Goal: Task Accomplishment & Management: Complete application form

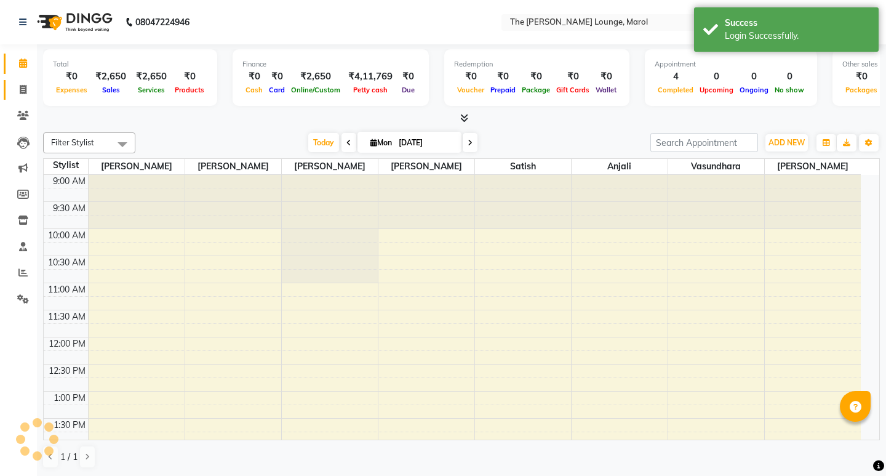
click at [23, 91] on icon at bounding box center [23, 89] width 7 height 9
select select "service"
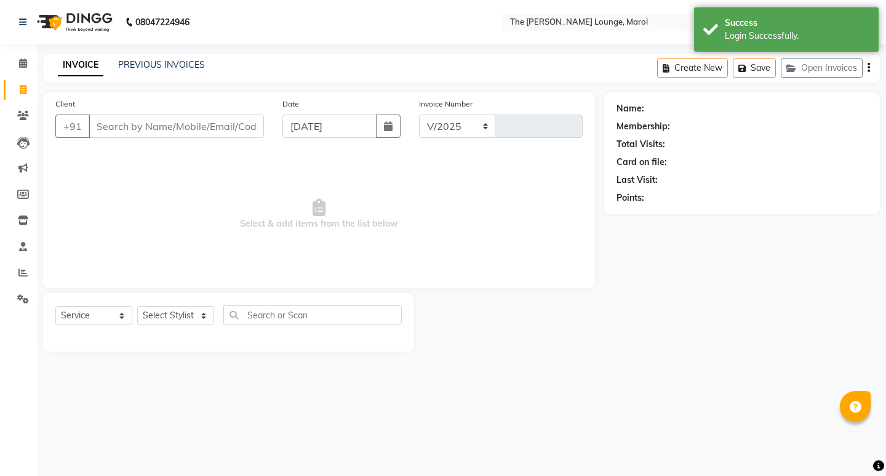
select select "7188"
type input "2422"
click at [183, 127] on input "Client" at bounding box center [176, 125] width 175 height 23
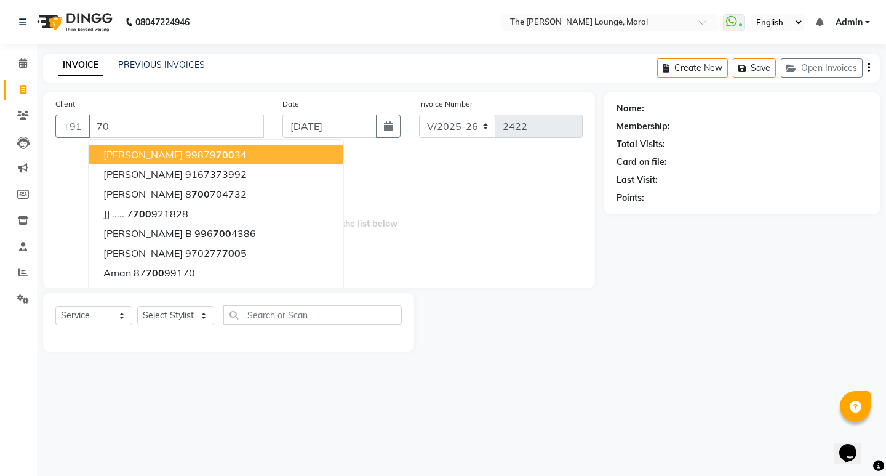
type input "7"
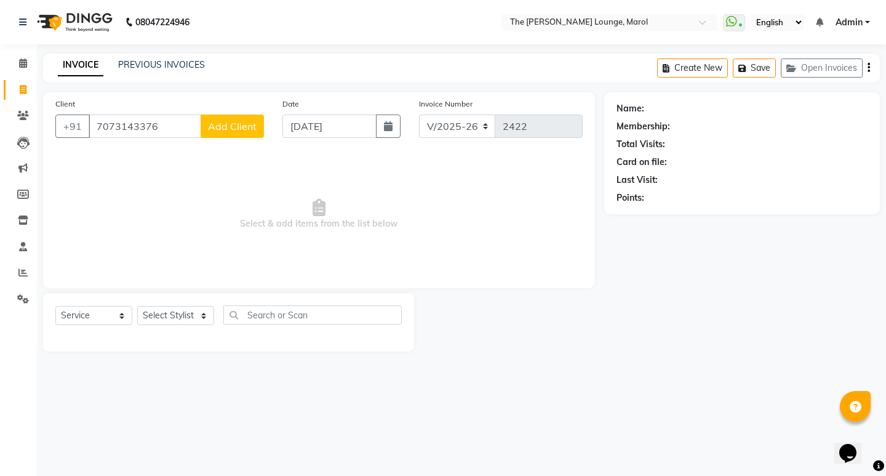
type input "7073143376"
click at [238, 129] on span "Add Client" at bounding box center [232, 126] width 49 height 12
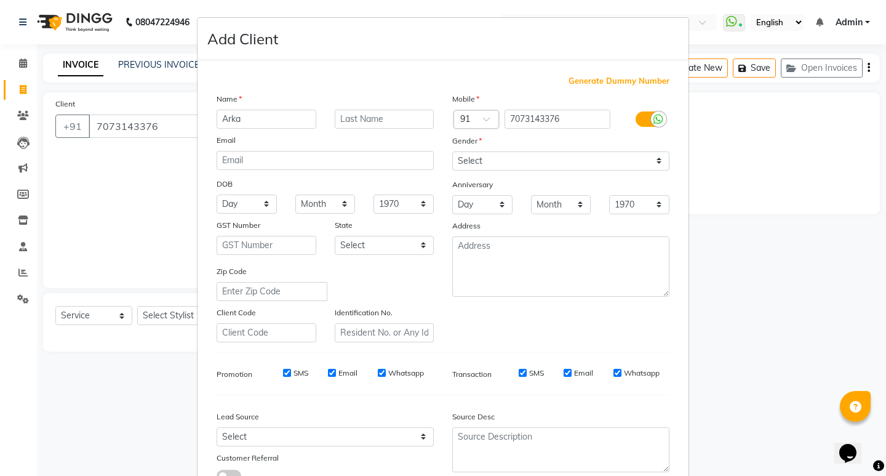
type input "Arka"
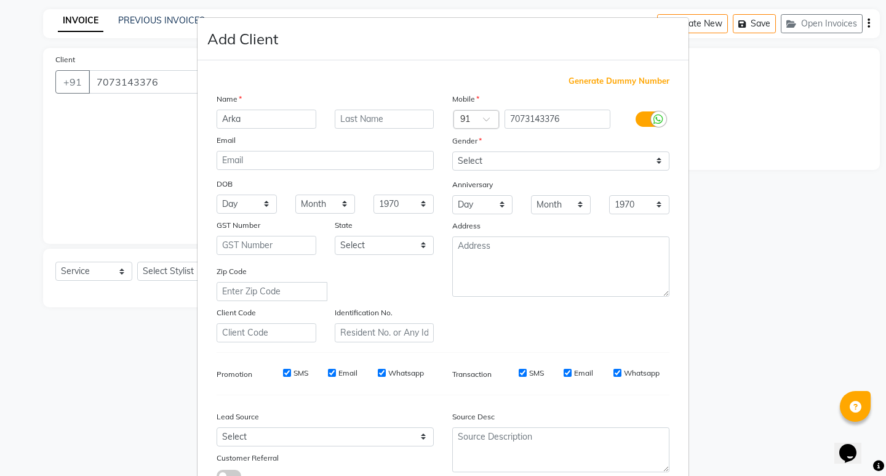
click at [701, 83] on ngb-modal-window "Add Client Generate Dummy Number Name [GEOGRAPHIC_DATA] Email DOB Day 01 02 03 …" at bounding box center [443, 238] width 886 height 476
click at [546, 89] on div "Generate Dummy Number Name Arka Email DOB Day 01 02 03 04 05 06 07 08 09 10 11 …" at bounding box center [442, 283] width 471 height 417
click at [159, 113] on ngb-modal-window "Add Client Generate Dummy Number Name [GEOGRAPHIC_DATA] Email DOB Day 01 02 03 …" at bounding box center [443, 238] width 886 height 476
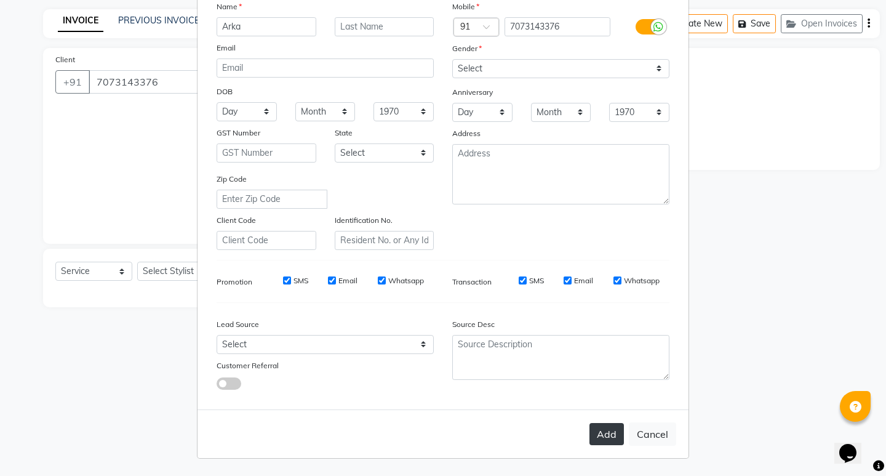
click at [597, 433] on button "Add" at bounding box center [606, 434] width 34 height 22
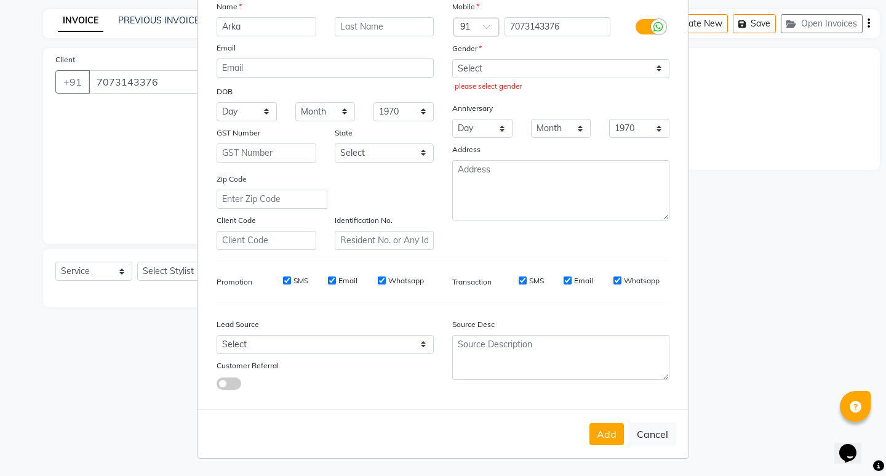
click at [665, 431] on button "Cancel" at bounding box center [652, 433] width 47 height 23
select select
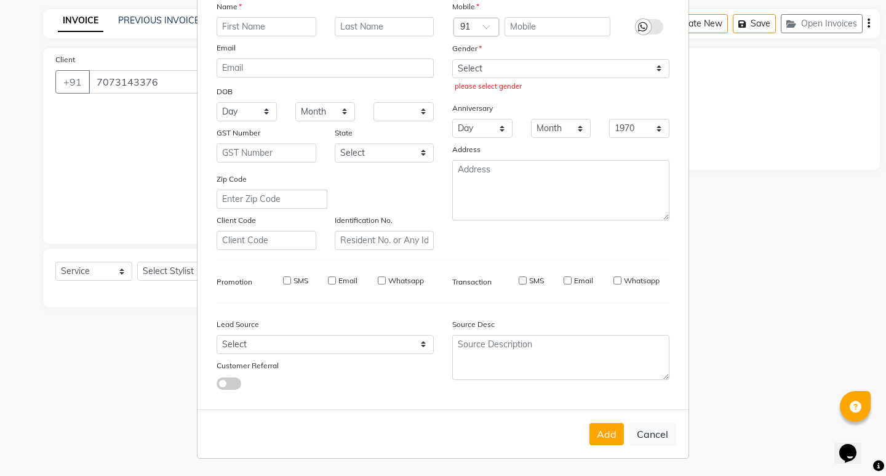
select select
checkbox input "false"
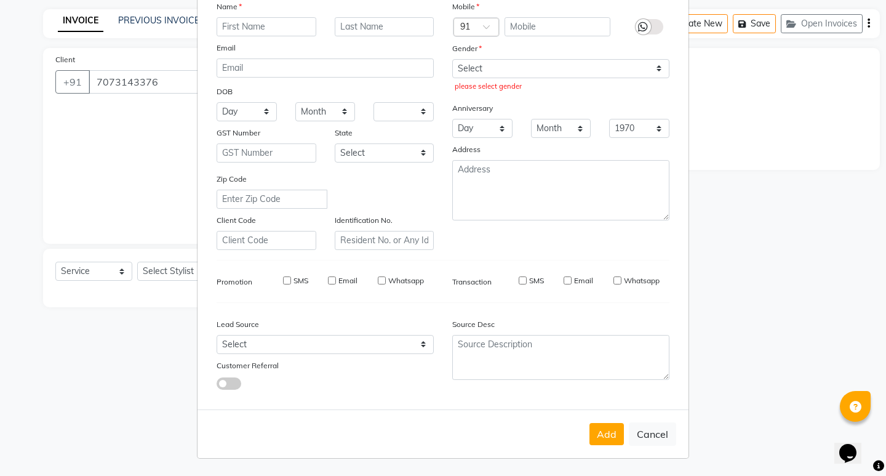
checkbox input "false"
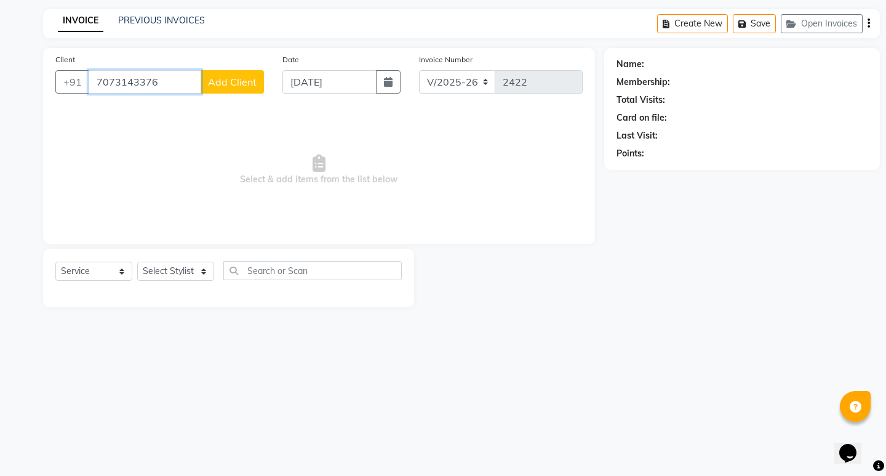
click at [161, 84] on input "7073143376" at bounding box center [145, 81] width 113 height 23
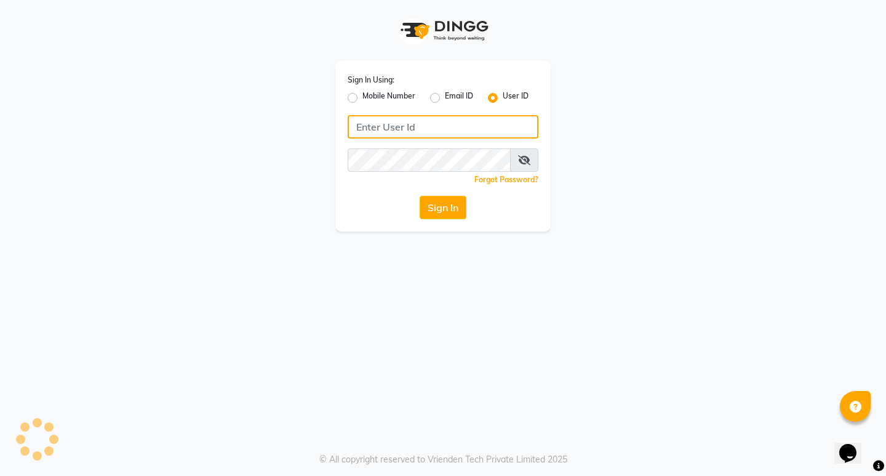
type input "[PERSON_NAME]"
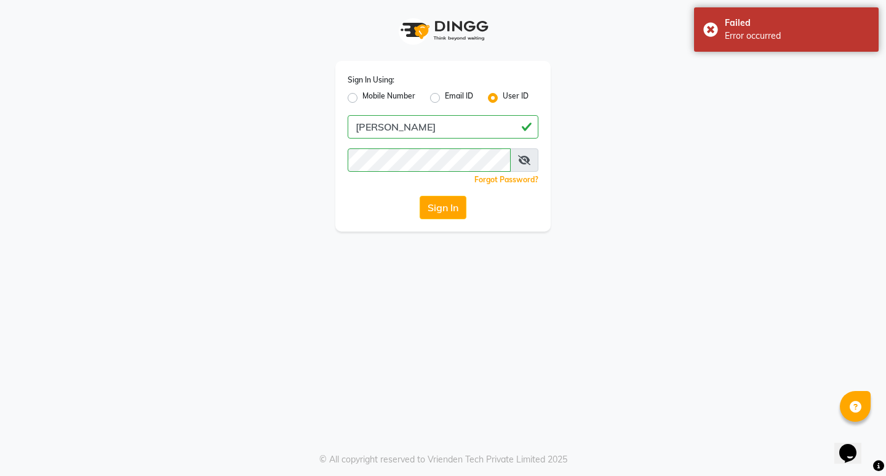
click at [362, 95] on label "Mobile Number" at bounding box center [388, 97] width 53 height 15
click at [362, 95] on input "Mobile Number" at bounding box center [366, 94] width 8 height 8
radio input "true"
radio input "false"
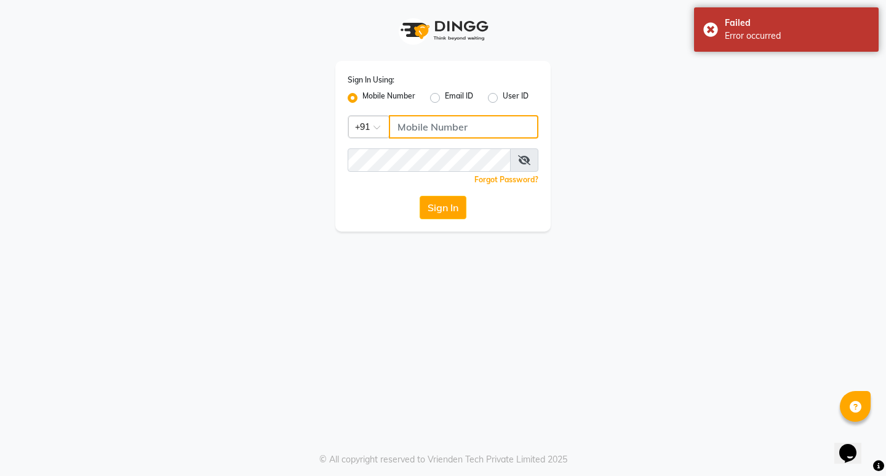
click at [418, 133] on input "Username" at bounding box center [464, 126] width 150 height 23
type input "8767973651"
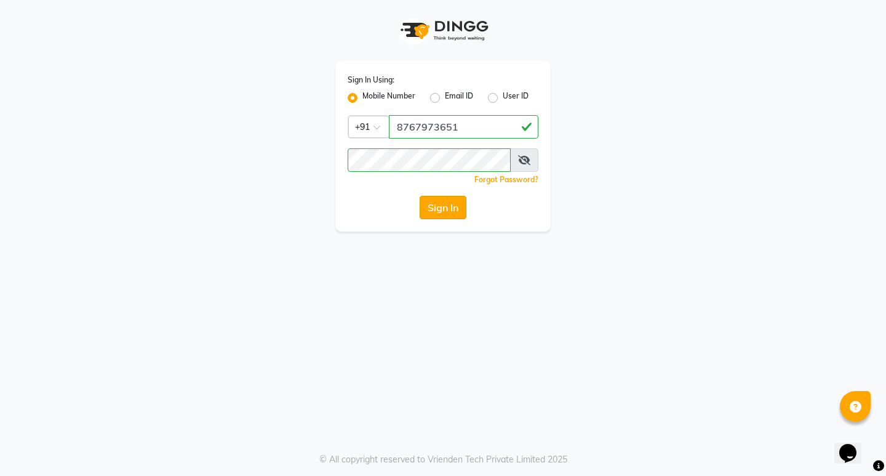
click at [445, 211] on button "Sign In" at bounding box center [443, 207] width 47 height 23
